Goal: Transaction & Acquisition: Purchase product/service

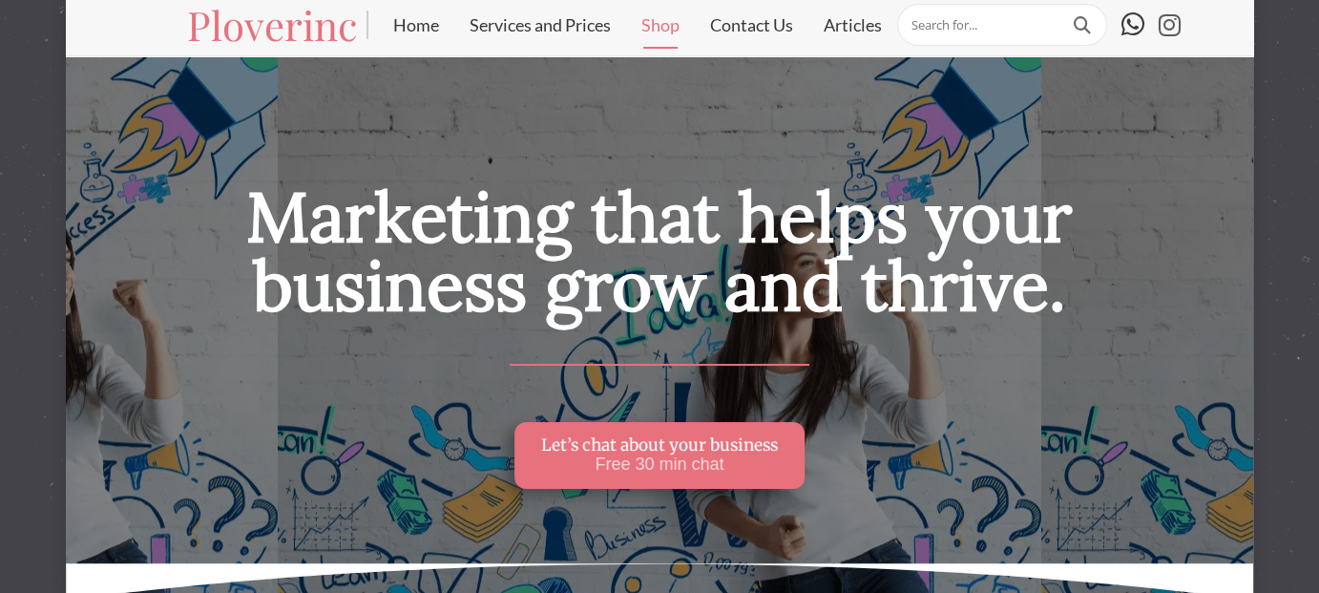
click at [661, 23] on link "Shop" at bounding box center [660, 25] width 69 height 48
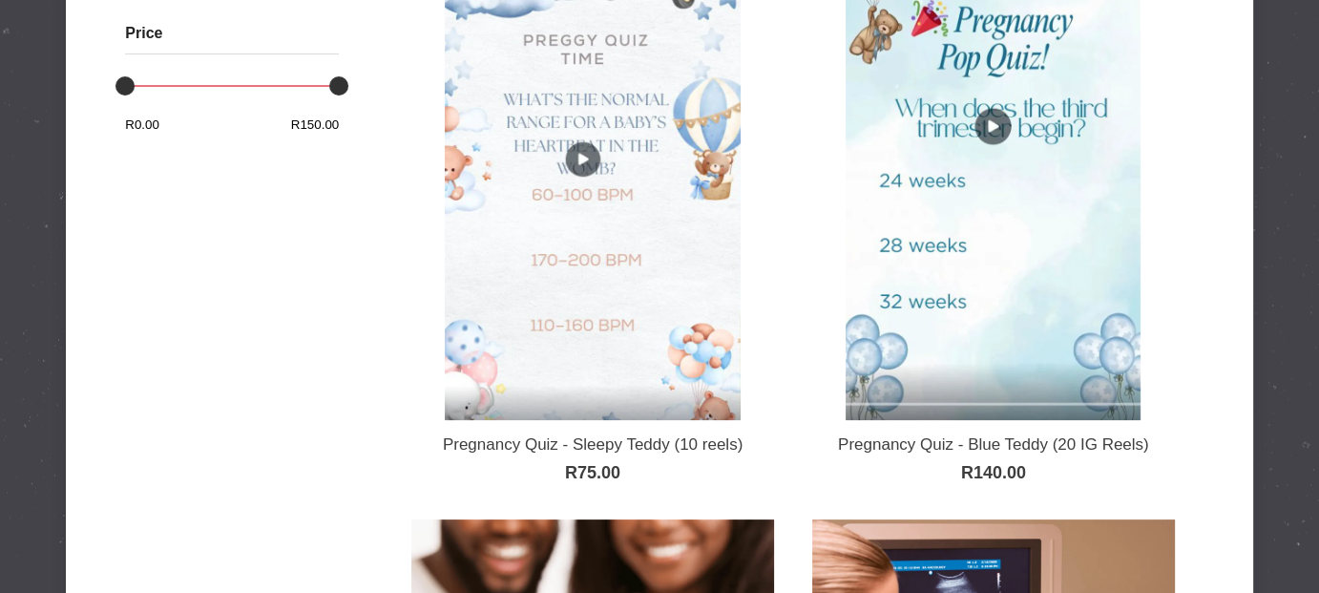
scroll to position [477, 0]
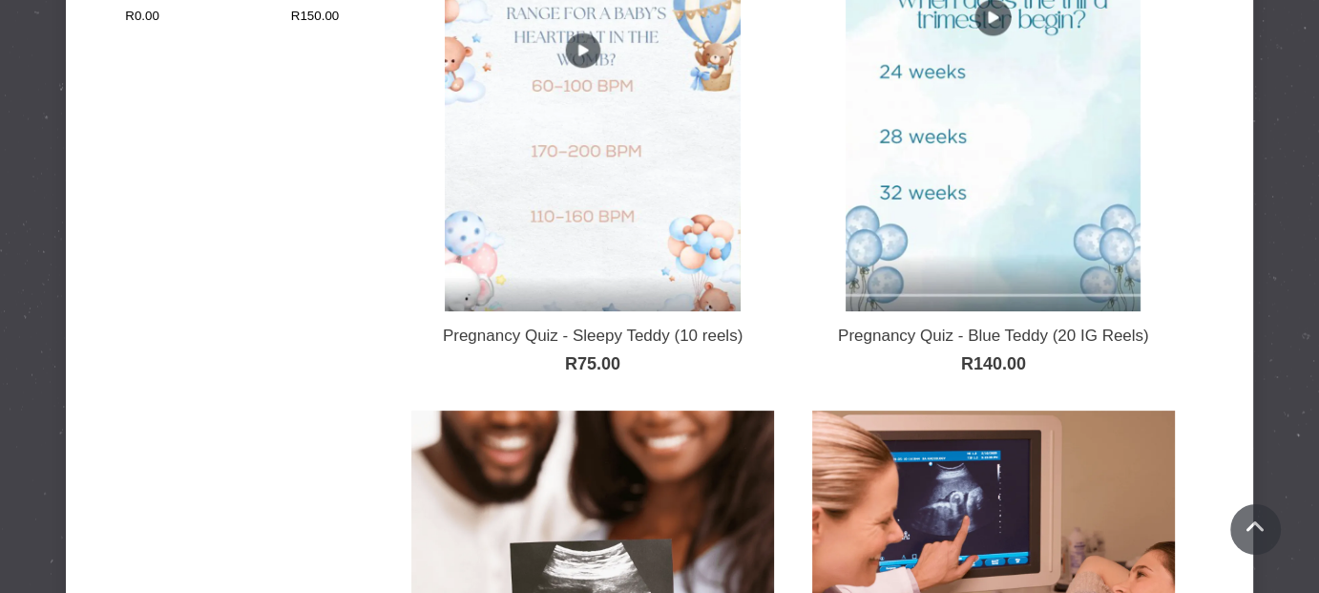
click at [612, 199] on img at bounding box center [592, 48] width 295 height 525
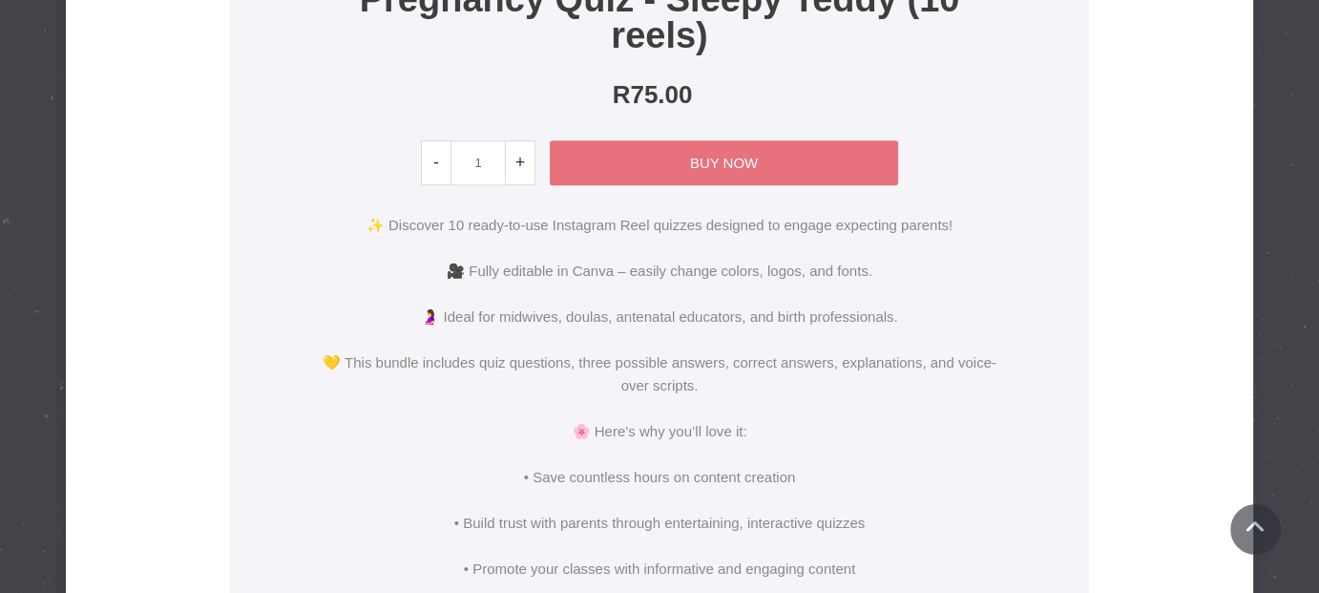
scroll to position [859, 0]
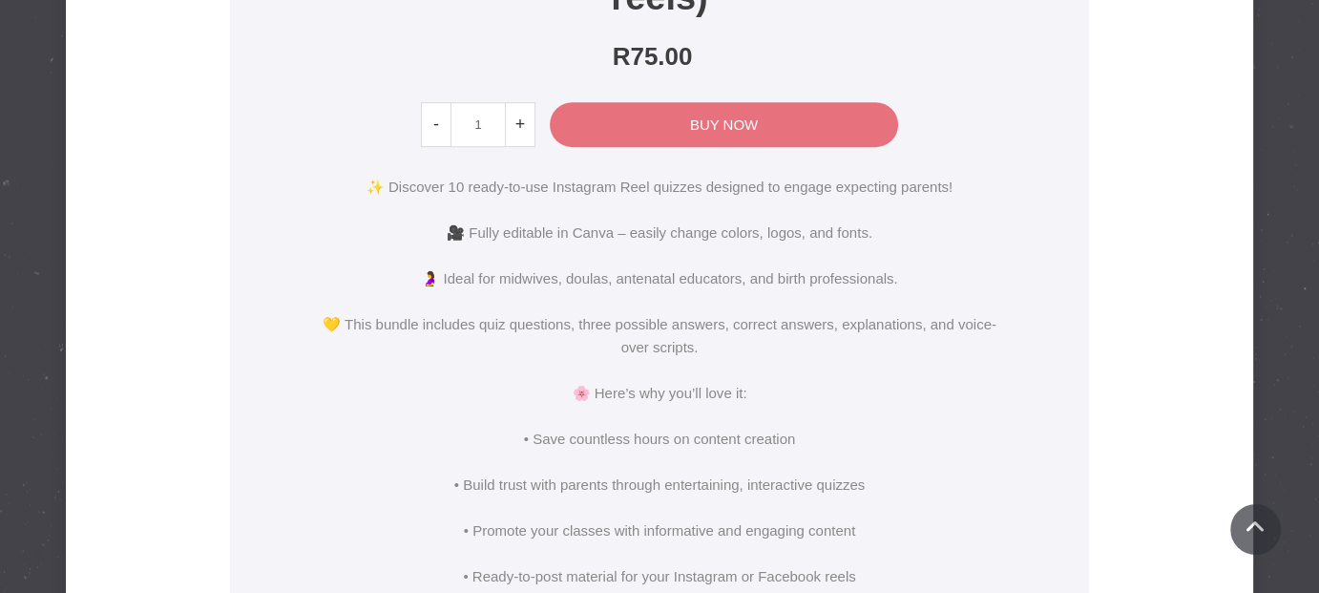
click at [758, 119] on link "Buy Now" at bounding box center [724, 124] width 348 height 45
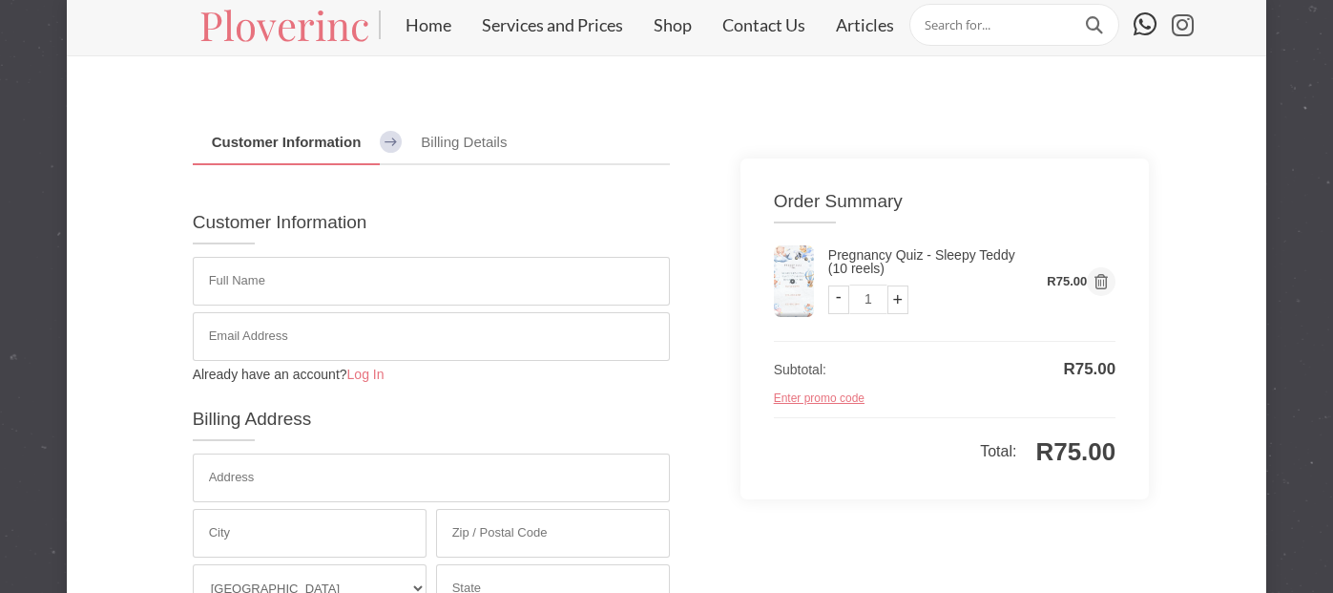
select select "ZA"
click at [325, 272] on input "text" at bounding box center [426, 281] width 477 height 49
type input "Tania Malan"
type input "taniamalan6610@gmail.com"
type input "1007A Koos Smal Road"
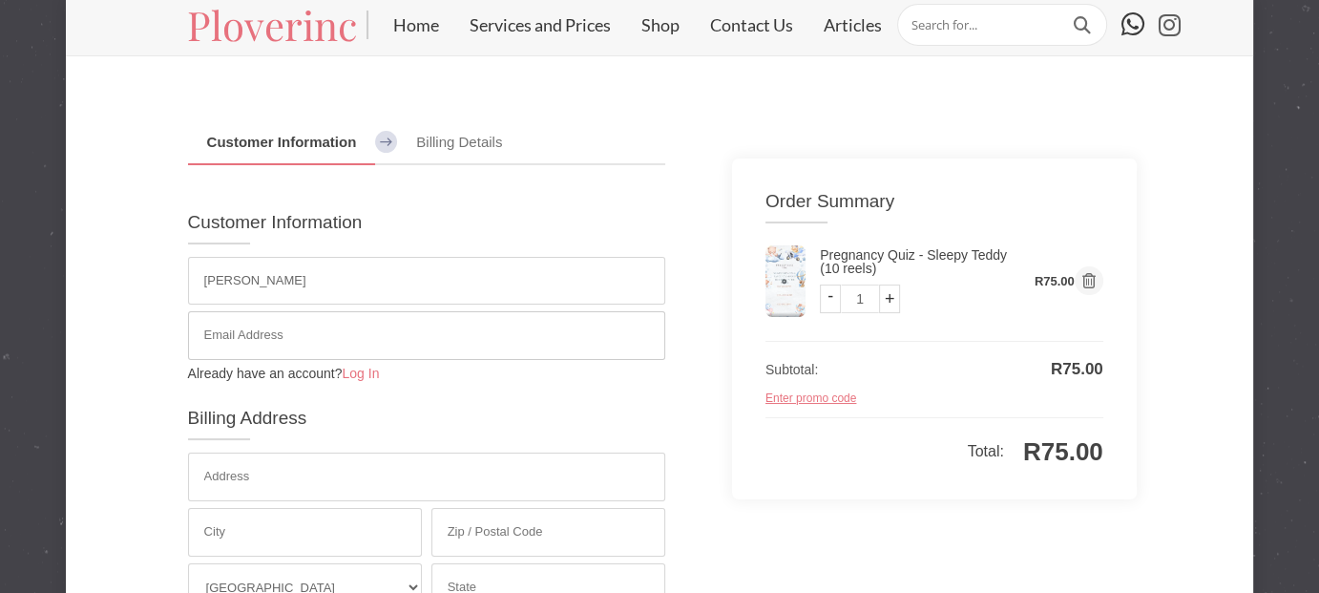
type input "0157"
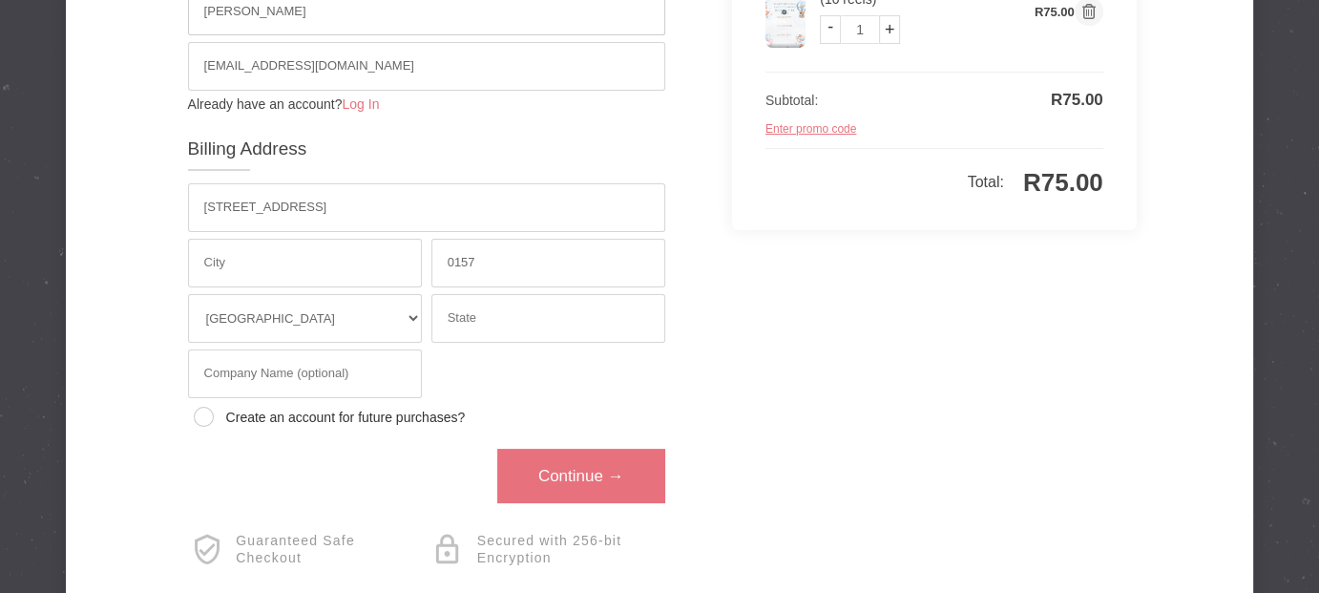
scroll to position [367, 0]
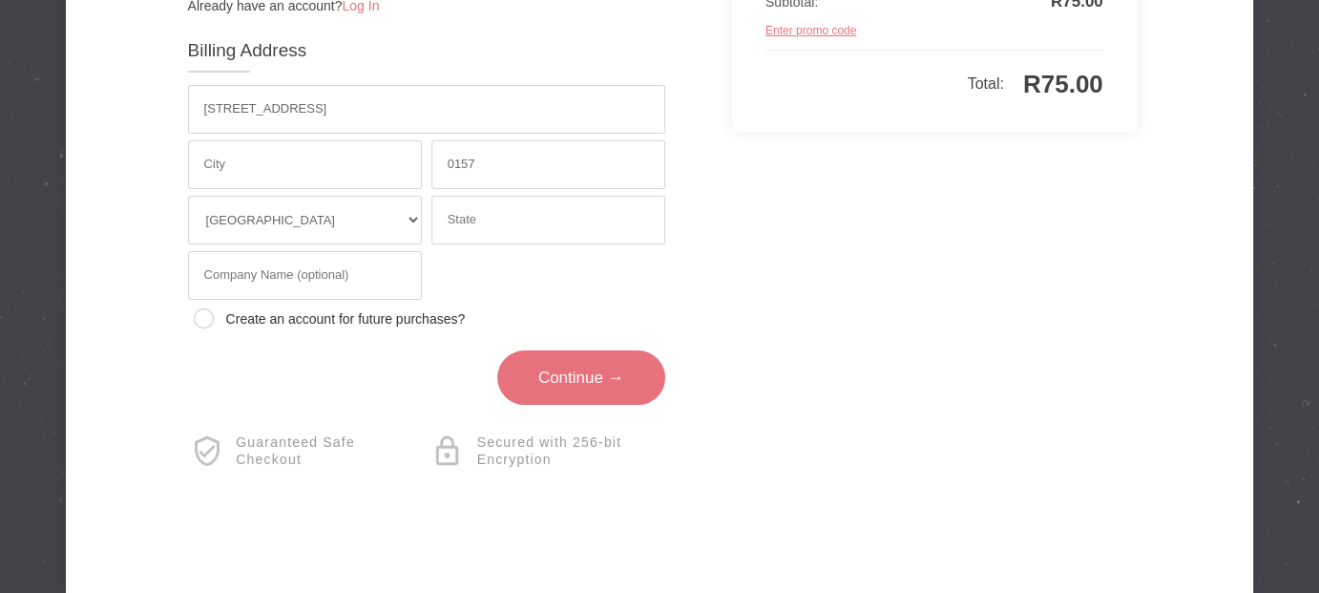
click at [624, 363] on link "Continue →" at bounding box center [581, 377] width 168 height 54
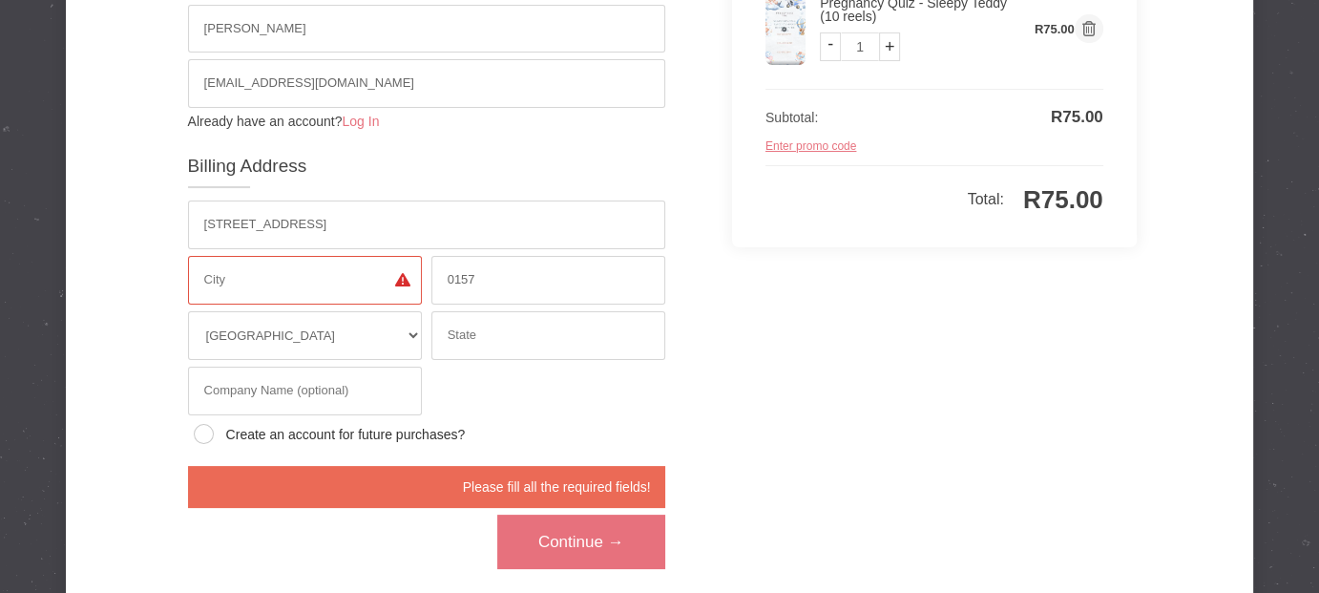
scroll to position [177, 0]
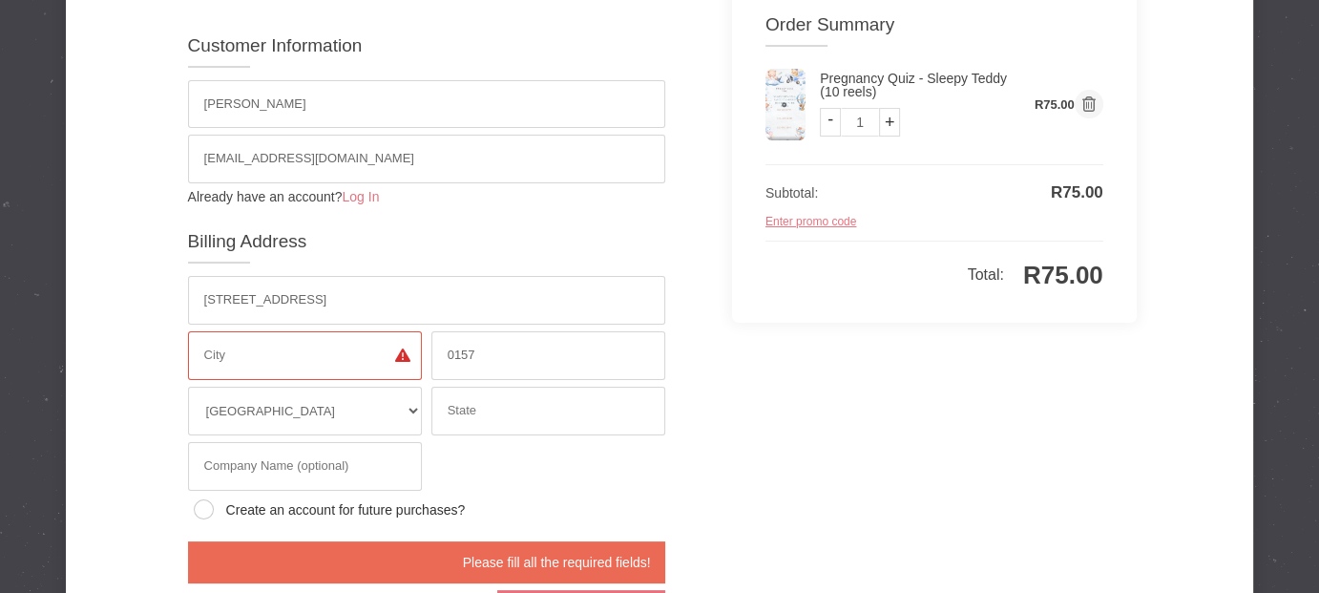
click at [274, 351] on input "text" at bounding box center [305, 355] width 234 height 49
type input "C"
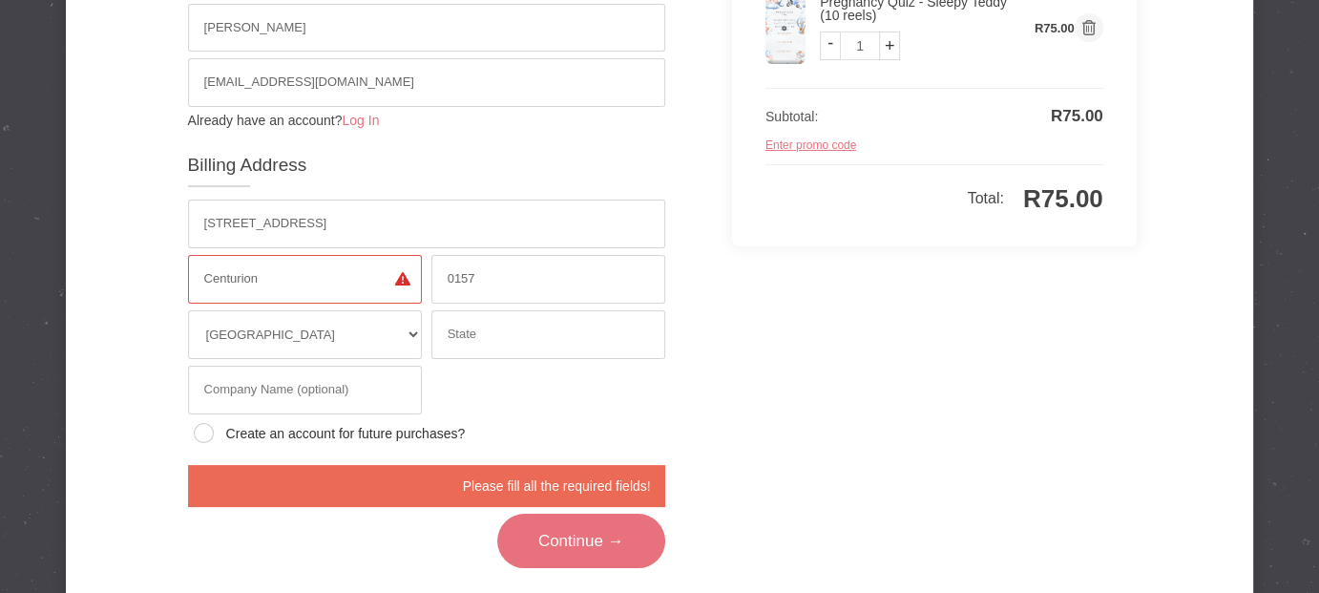
scroll to position [367, 0]
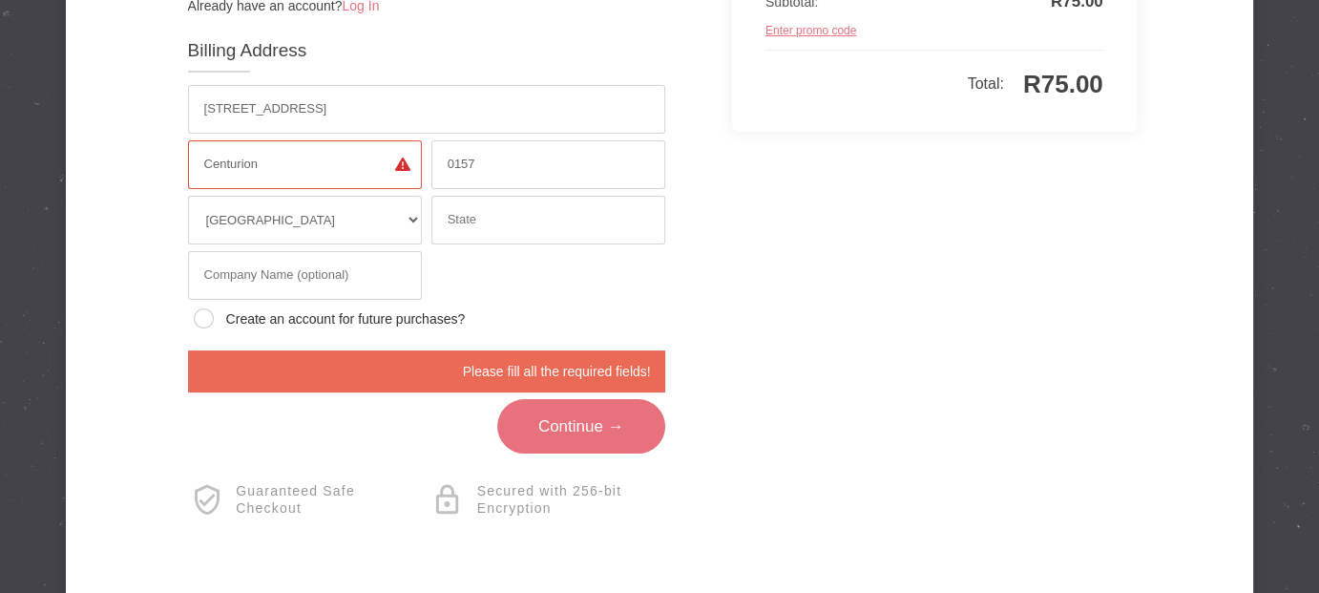
type input "Centurion"
click at [605, 416] on link "Continue →" at bounding box center [581, 426] width 168 height 54
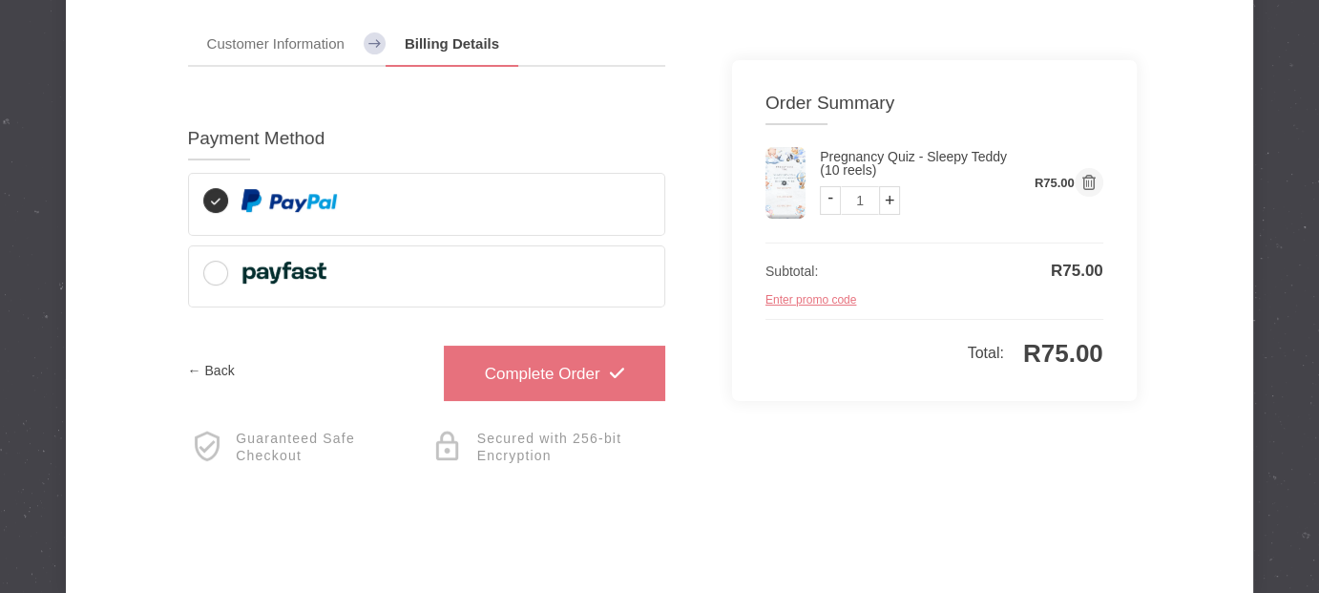
scroll to position [95, 0]
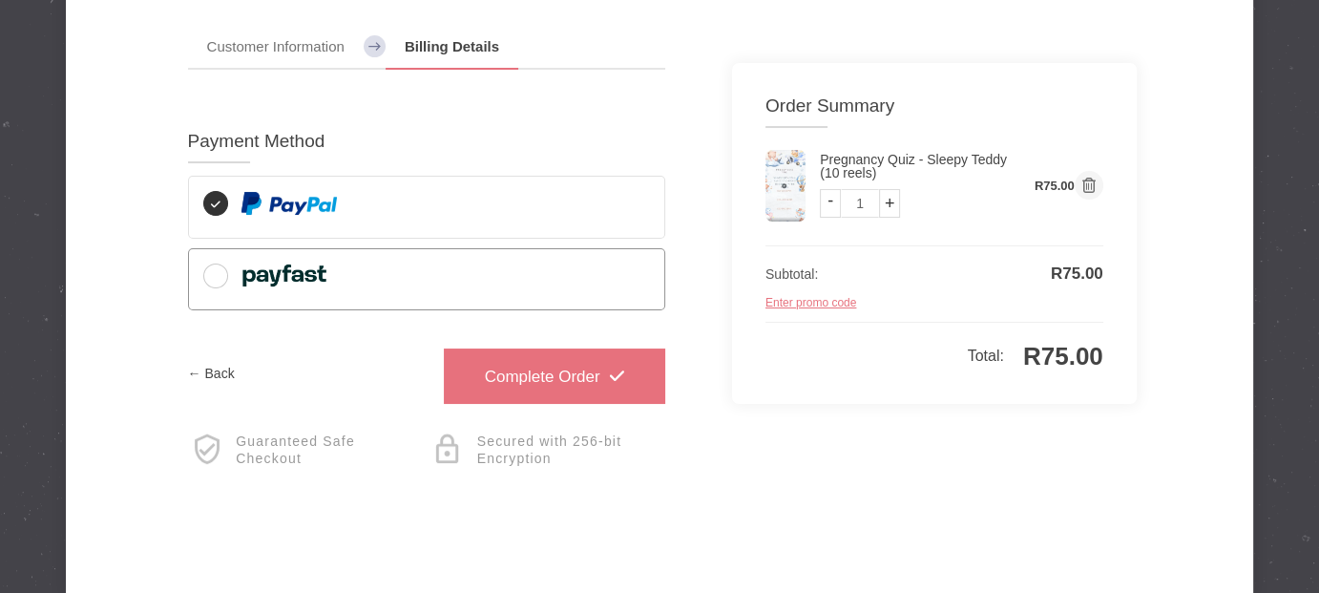
click at [219, 274] on span at bounding box center [265, 278] width 125 height 31
click at [0, 0] on input "radio" at bounding box center [0, 0] width 0 height 0
click at [551, 373] on link "Complete Order" at bounding box center [554, 375] width 221 height 55
